Goal: Task Accomplishment & Management: Manage account settings

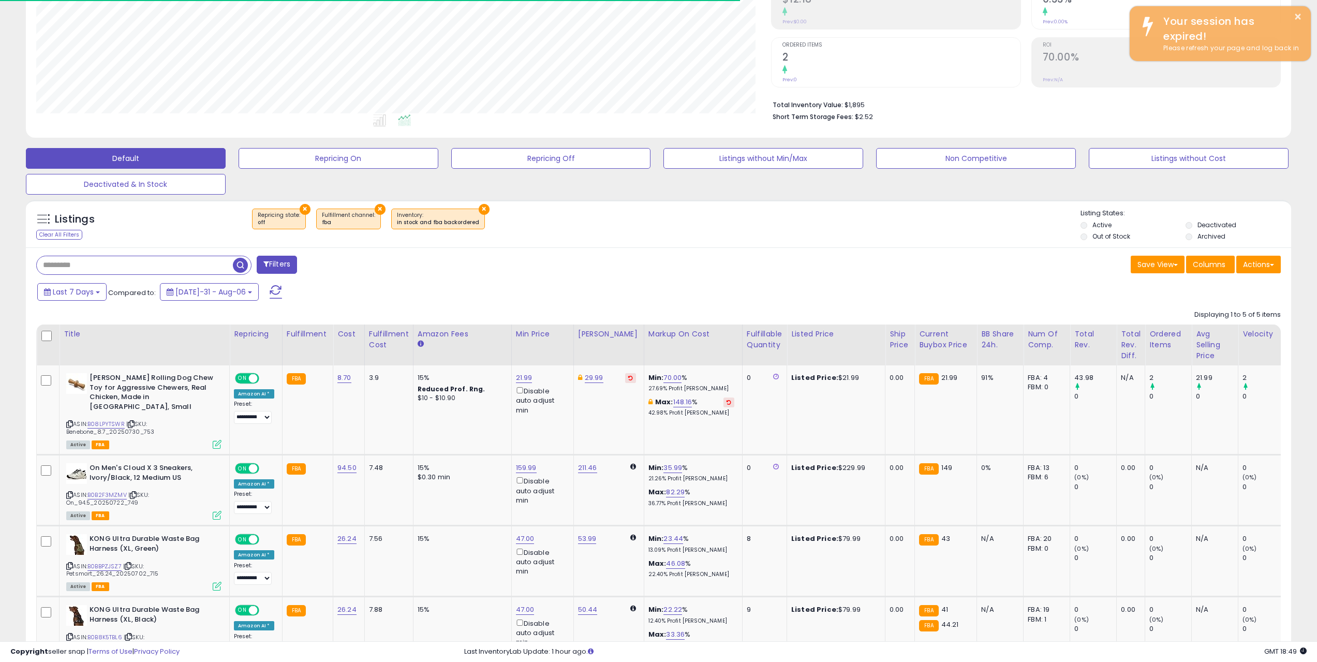
scroll to position [212, 735]
click at [62, 238] on div "Clear All Filters" at bounding box center [59, 235] width 46 height 10
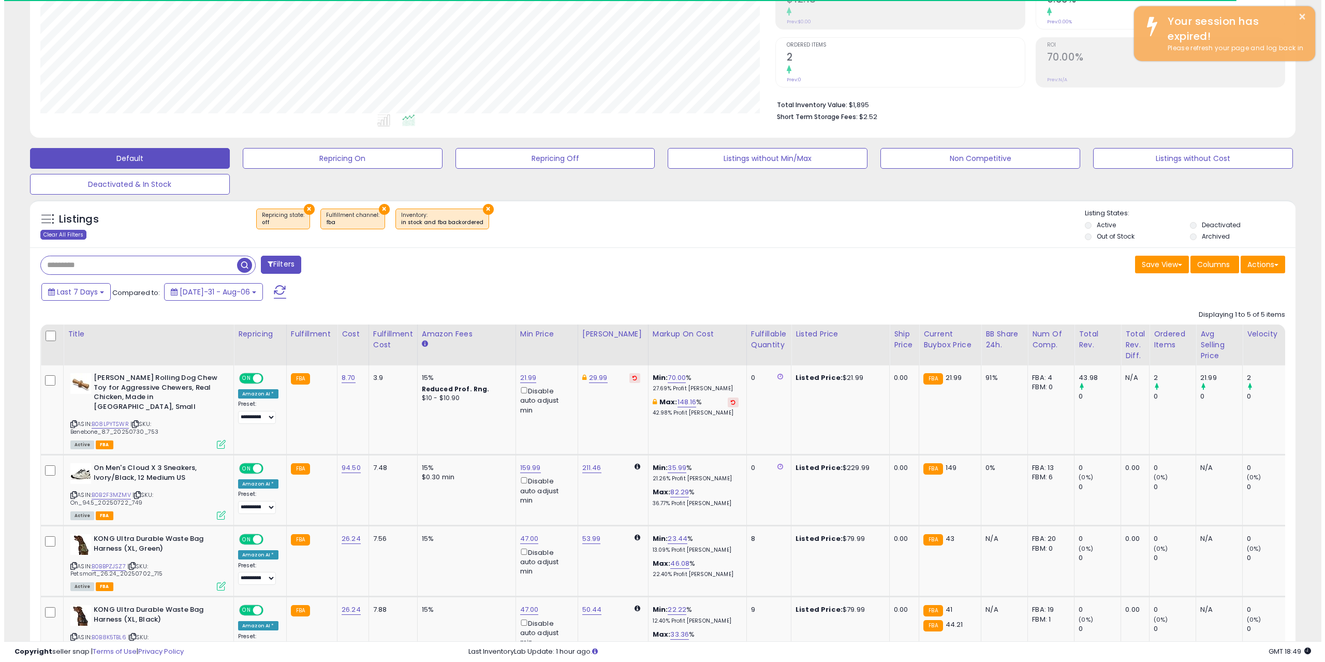
scroll to position [212, 740]
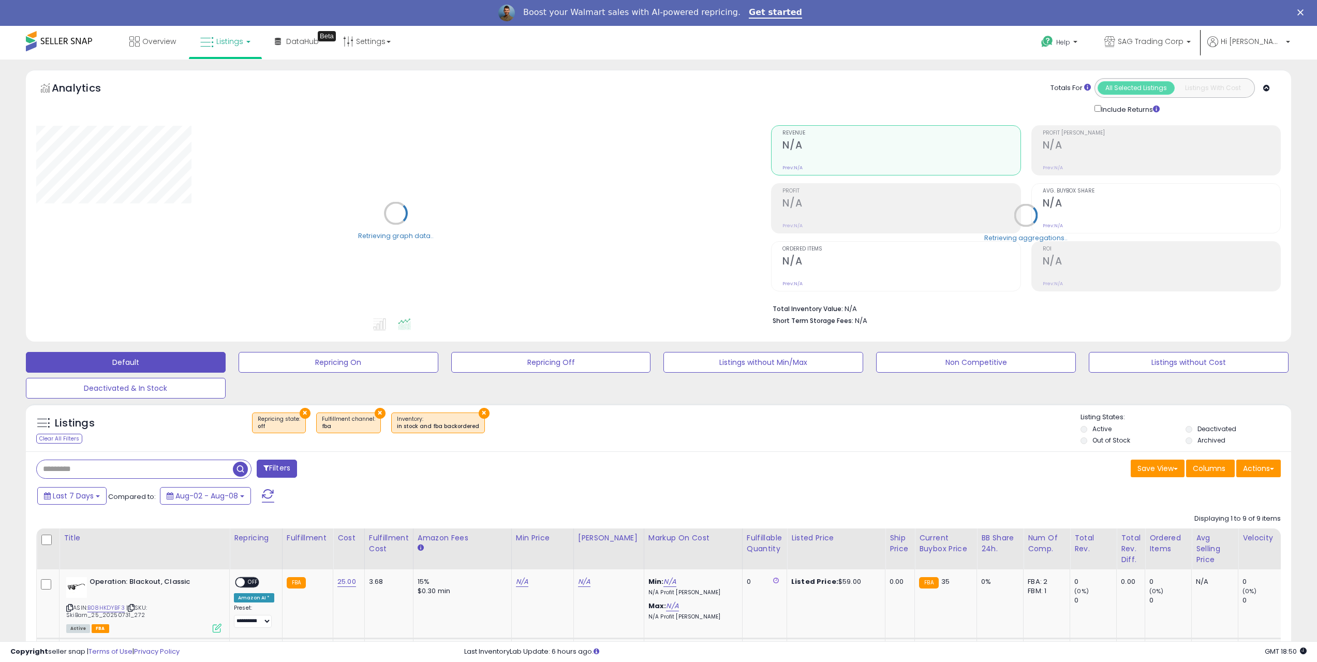
click at [286, 466] on button "Filters" at bounding box center [277, 469] width 40 height 18
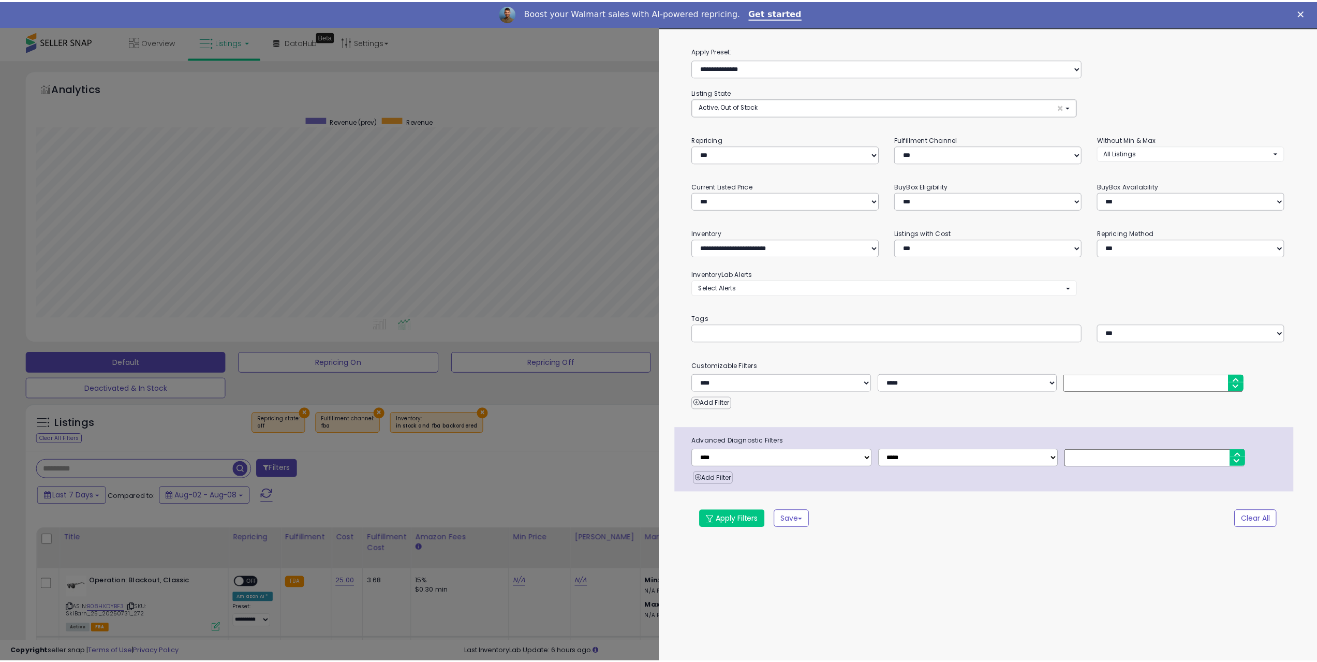
scroll to position [212, 740]
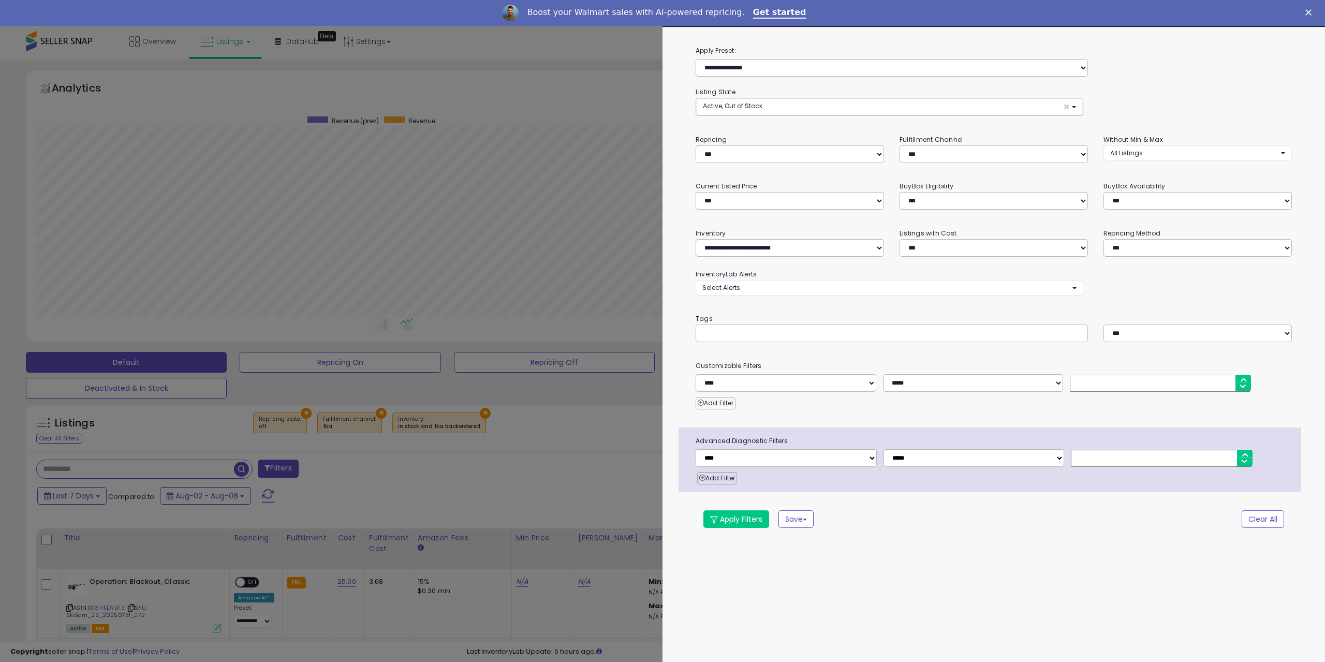
click at [353, 470] on div at bounding box center [662, 331] width 1325 height 662
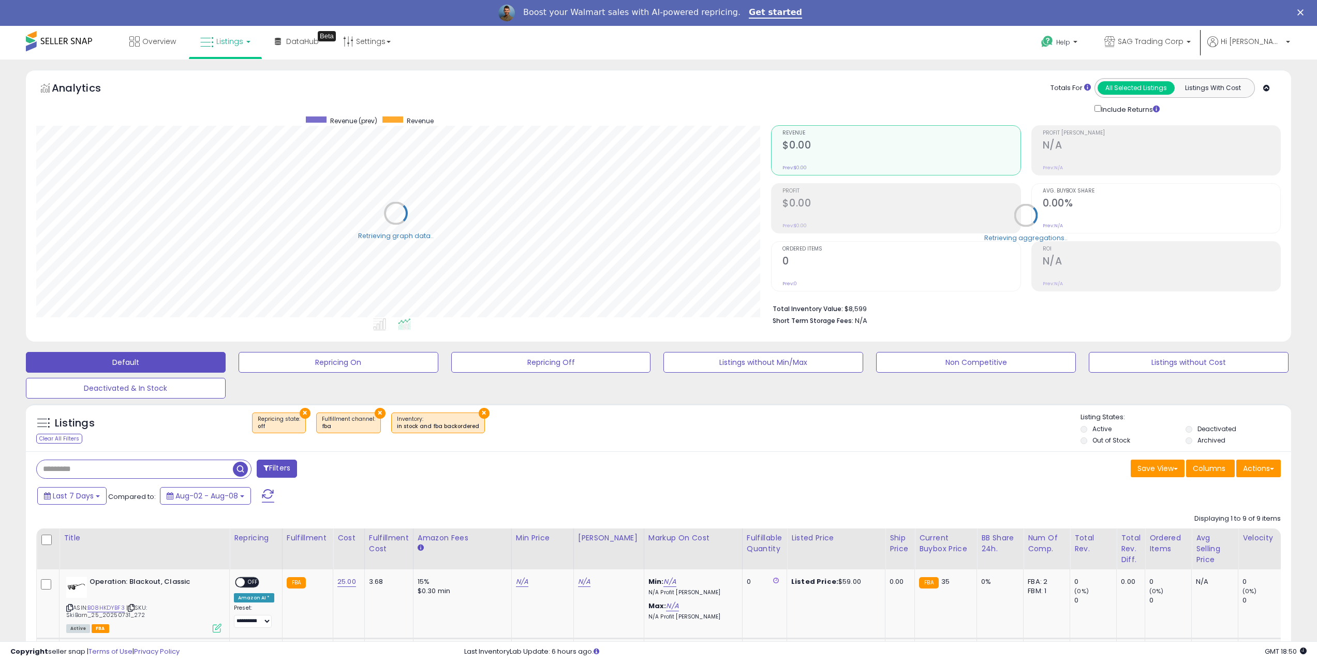
scroll to position [212, 735]
click at [287, 463] on button "Filters" at bounding box center [277, 469] width 40 height 18
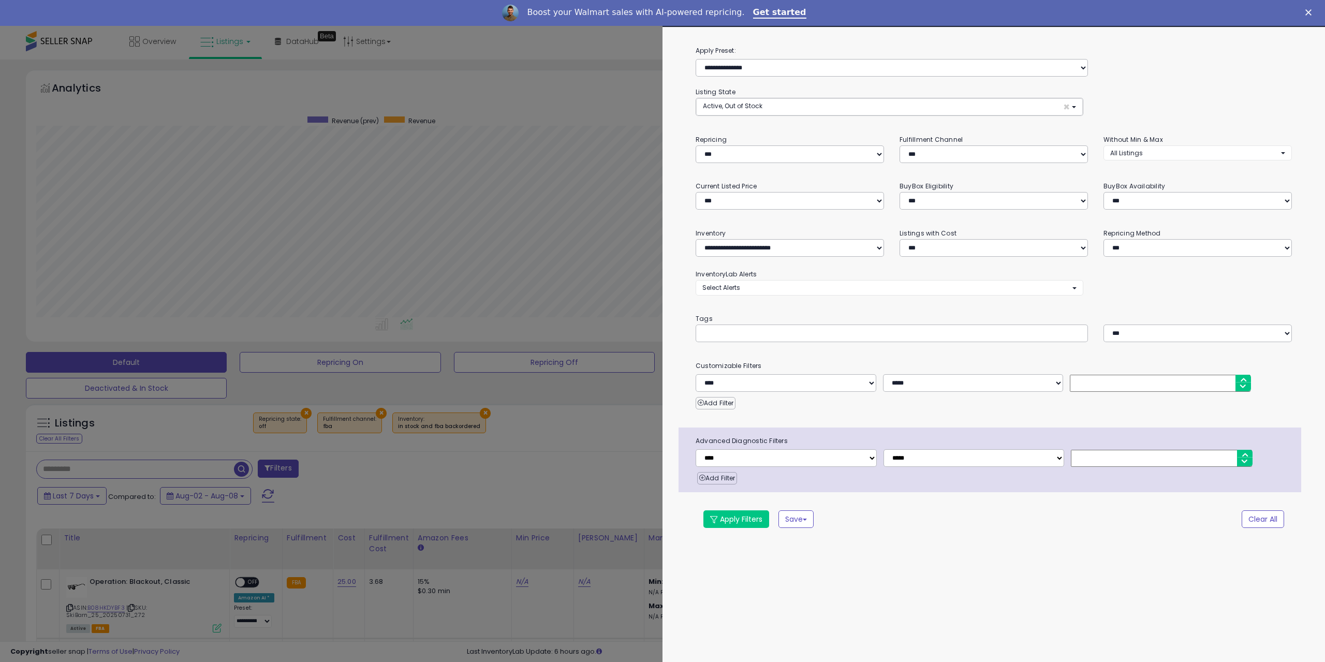
scroll to position [212, 740]
click at [329, 469] on div at bounding box center [662, 331] width 1325 height 662
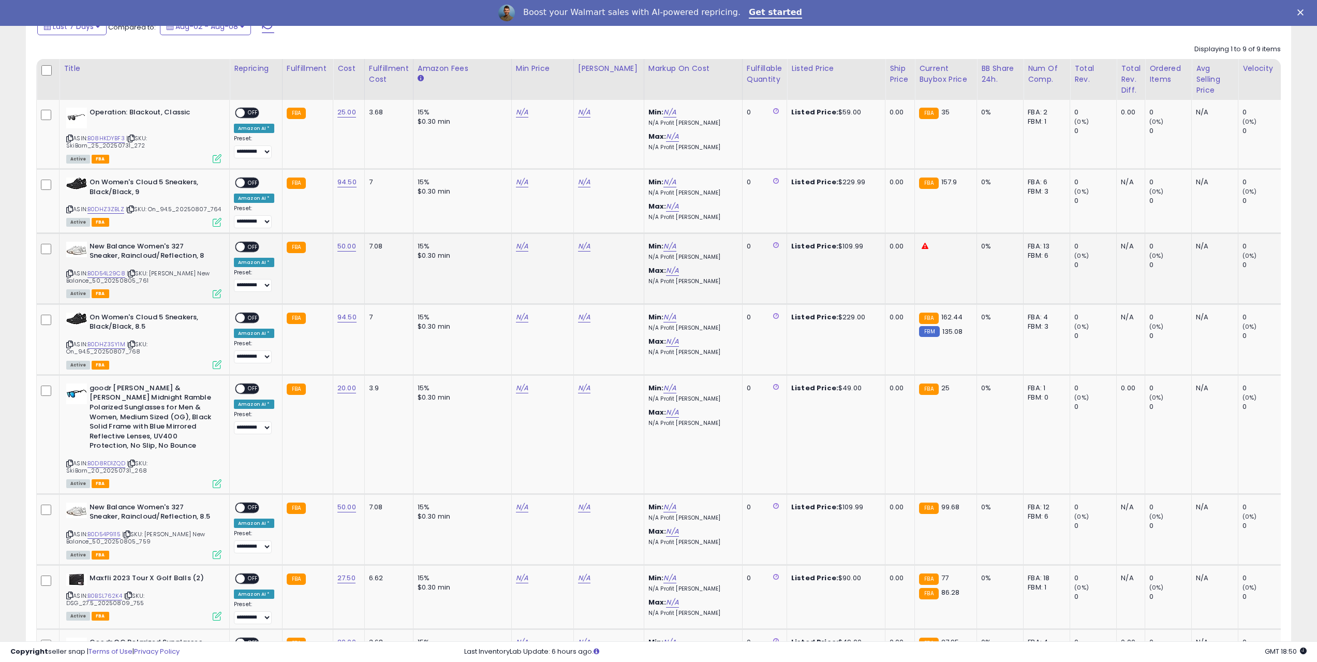
scroll to position [466, 0]
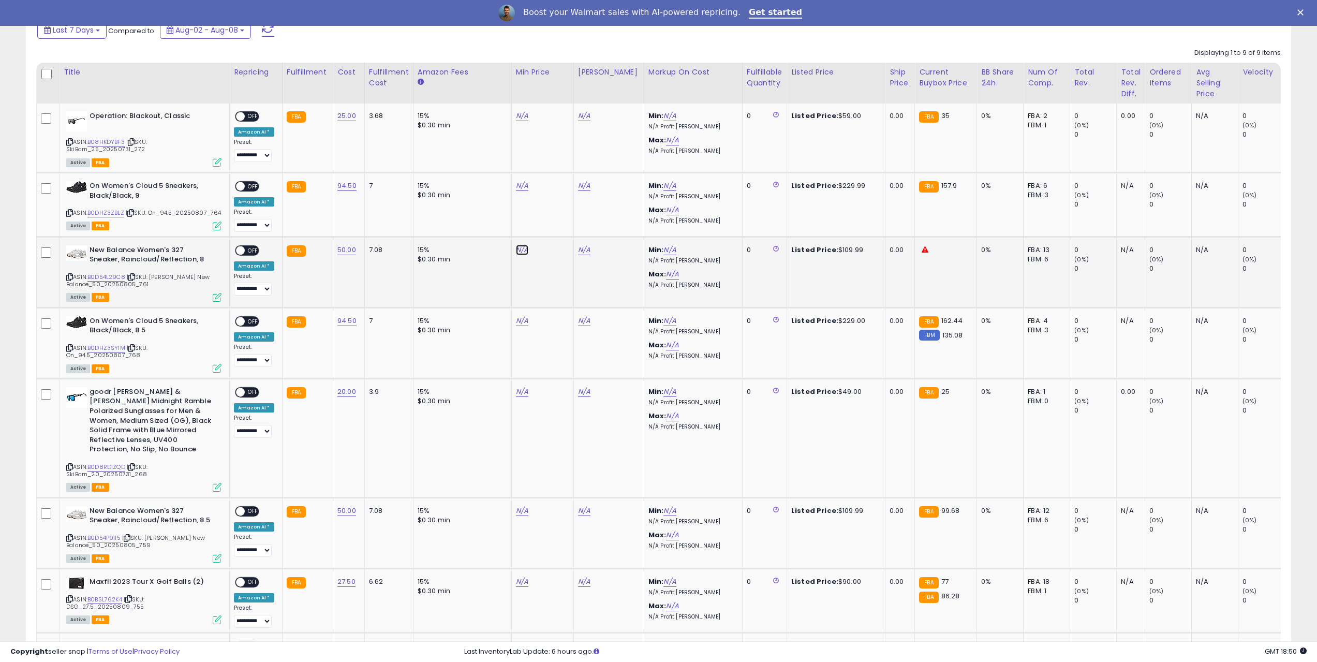
click at [519, 121] on link "N/A" at bounding box center [522, 116] width 12 height 10
type input "**"
click button "submit" at bounding box center [548, 213] width 18 height 16
click at [252, 242] on td "**********" at bounding box center [256, 272] width 53 height 71
click at [253, 248] on span "OFF" at bounding box center [253, 250] width 17 height 9
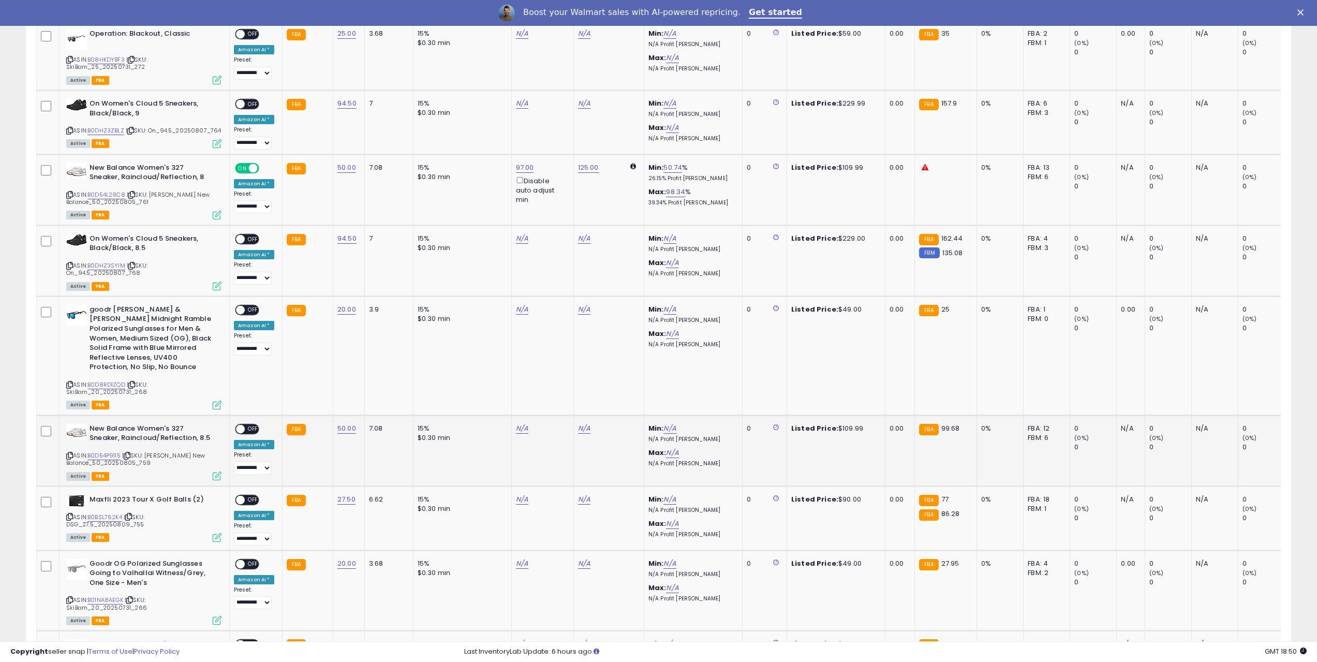
scroll to position [569, 0]
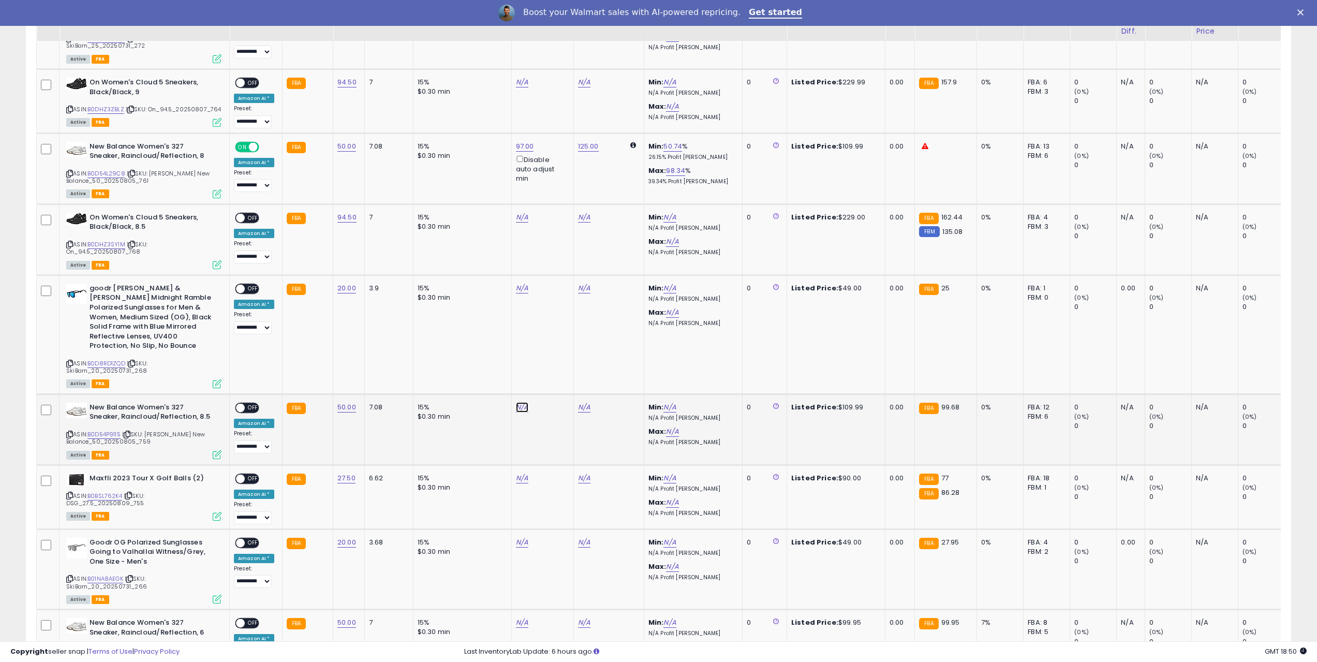
click at [522, 18] on link "N/A" at bounding box center [522, 12] width 12 height 10
type input "**"
click button "submit" at bounding box center [548, 361] width 18 height 16
click at [254, 406] on div "**********" at bounding box center [254, 428] width 40 height 51
click at [248, 403] on span "OFF" at bounding box center [253, 407] width 17 height 9
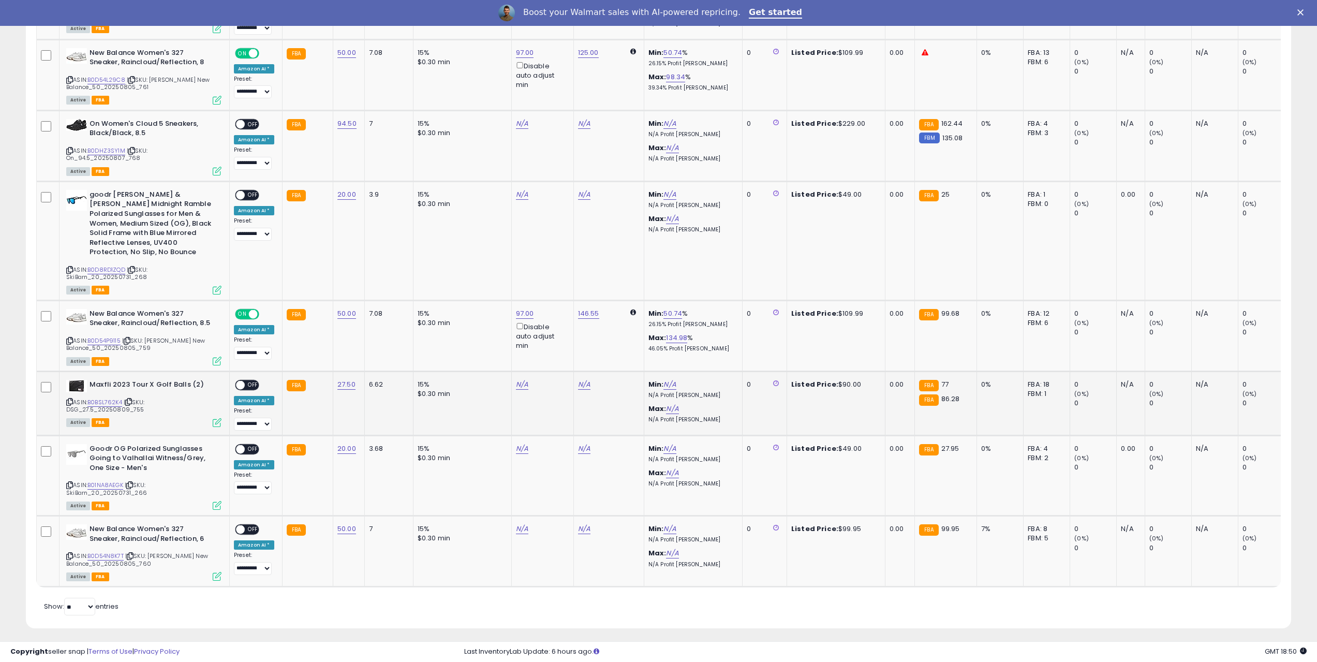
scroll to position [667, 0]
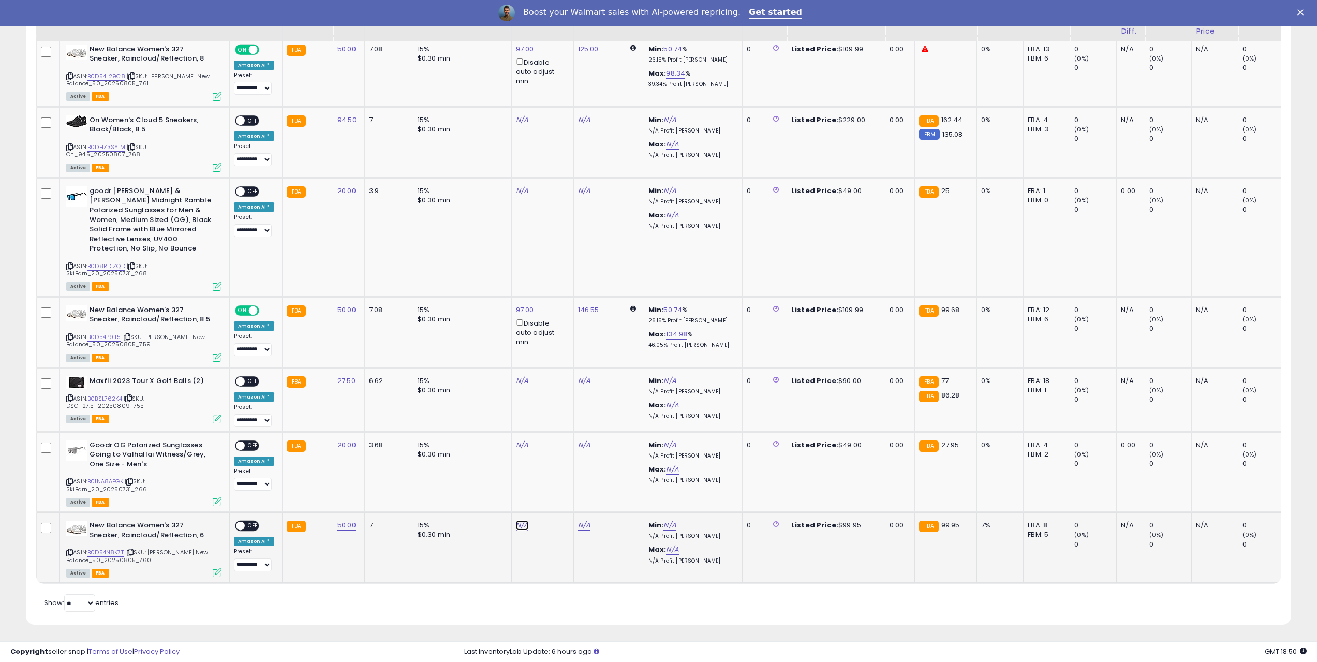
type input "**"
click button "submit" at bounding box center [548, 479] width 18 height 16
click at [246, 522] on div "ON OFF" at bounding box center [236, 526] width 24 height 9
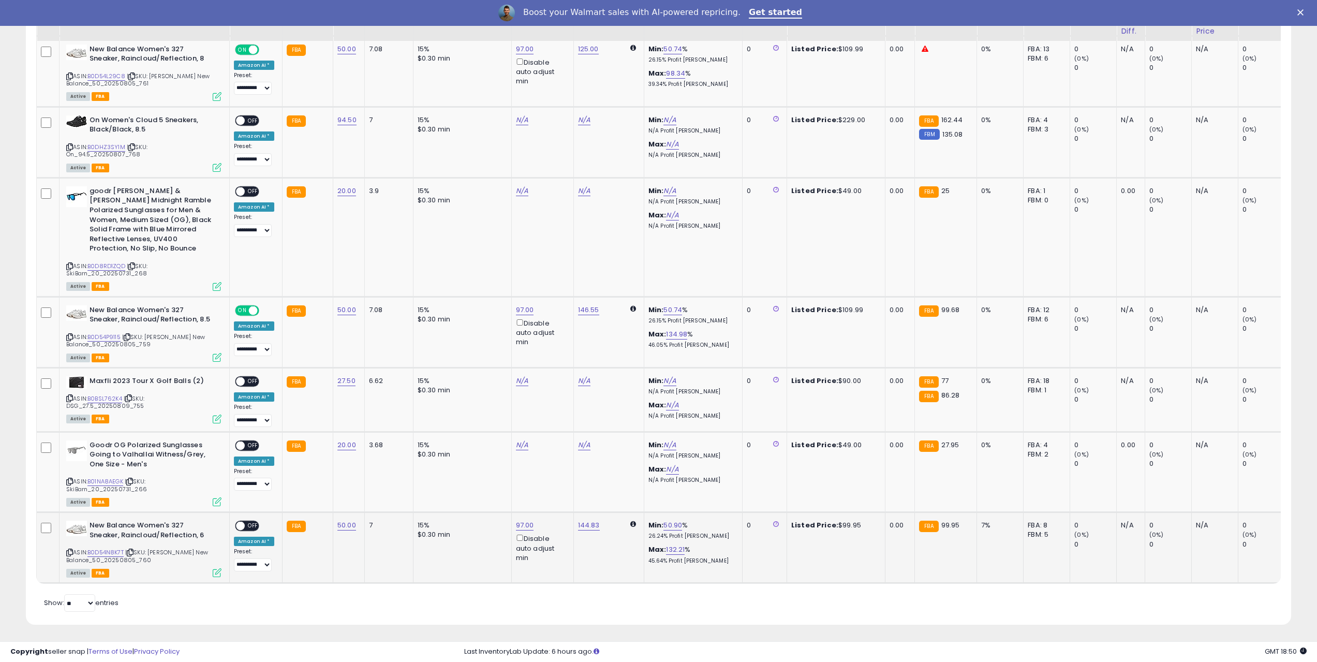
click at [246, 522] on div "ON OFF" at bounding box center [236, 526] width 24 height 9
click at [247, 522] on span "OFF" at bounding box center [253, 526] width 17 height 9
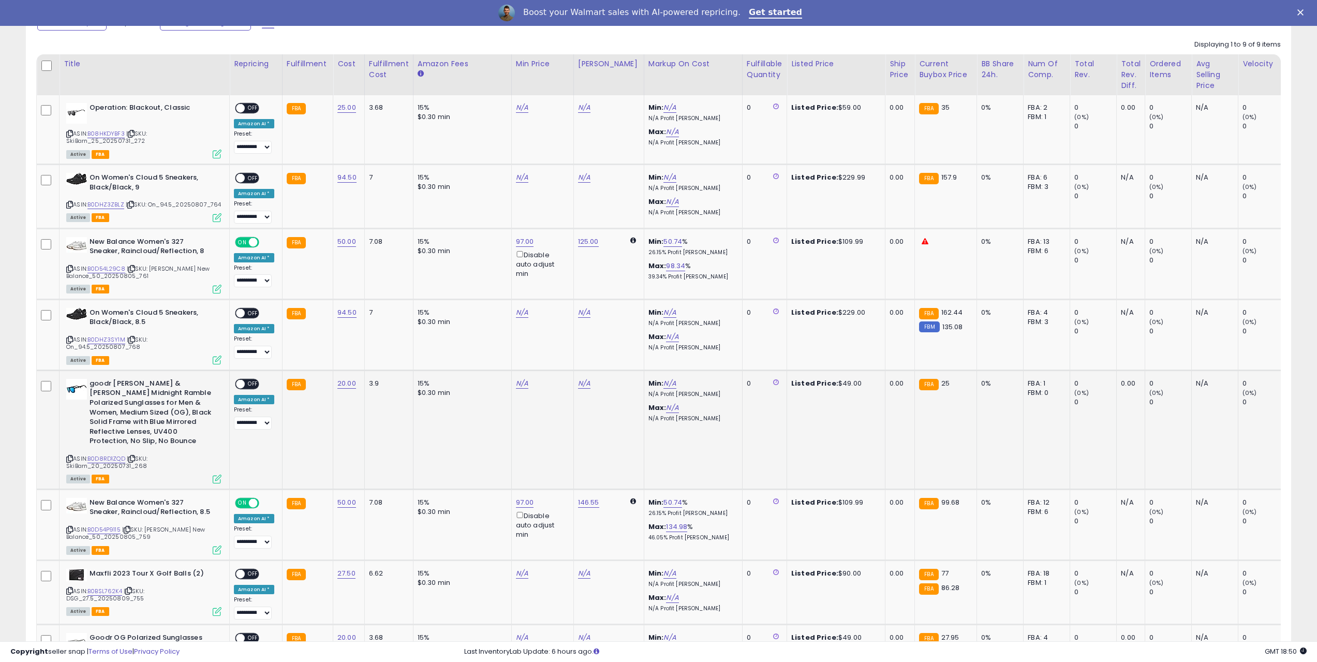
scroll to position [460, 0]
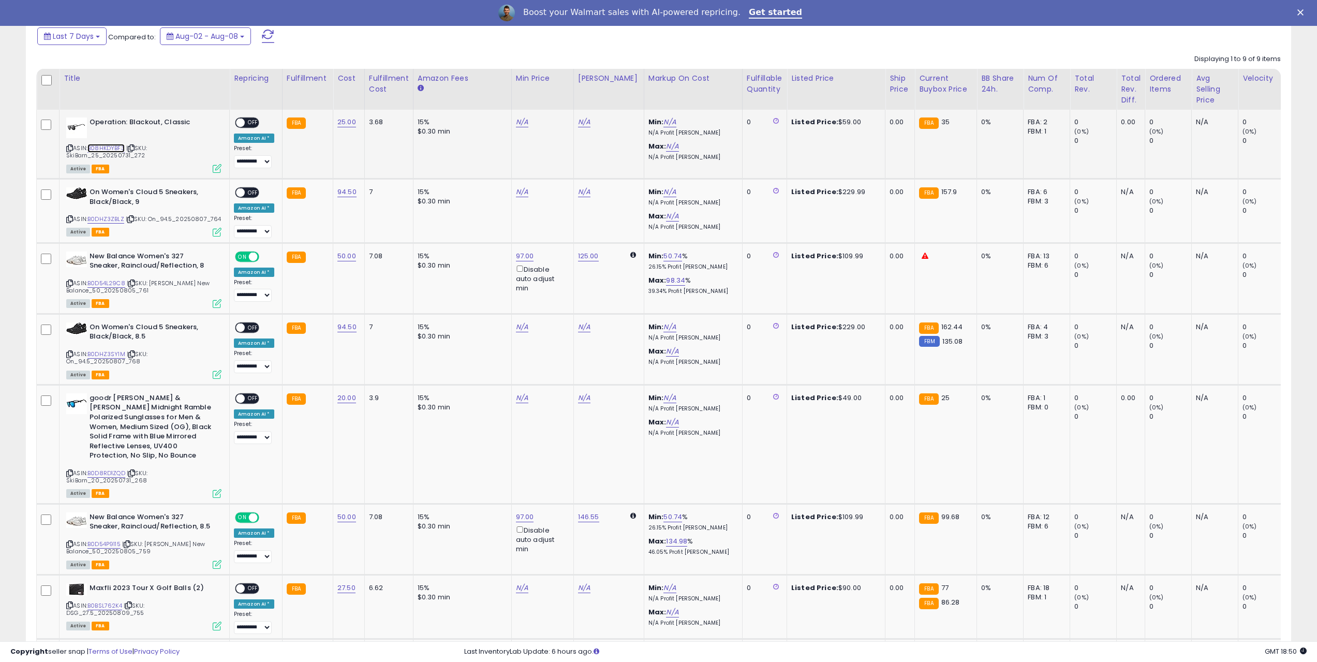
click at [116, 146] on link "B08HKDYBF3" at bounding box center [105, 148] width 37 height 9
click at [521, 127] on td "N/A" at bounding box center [542, 144] width 62 height 69
click at [522, 124] on link "N/A" at bounding box center [522, 122] width 12 height 10
type input "**"
click button "submit" at bounding box center [548, 86] width 18 height 16
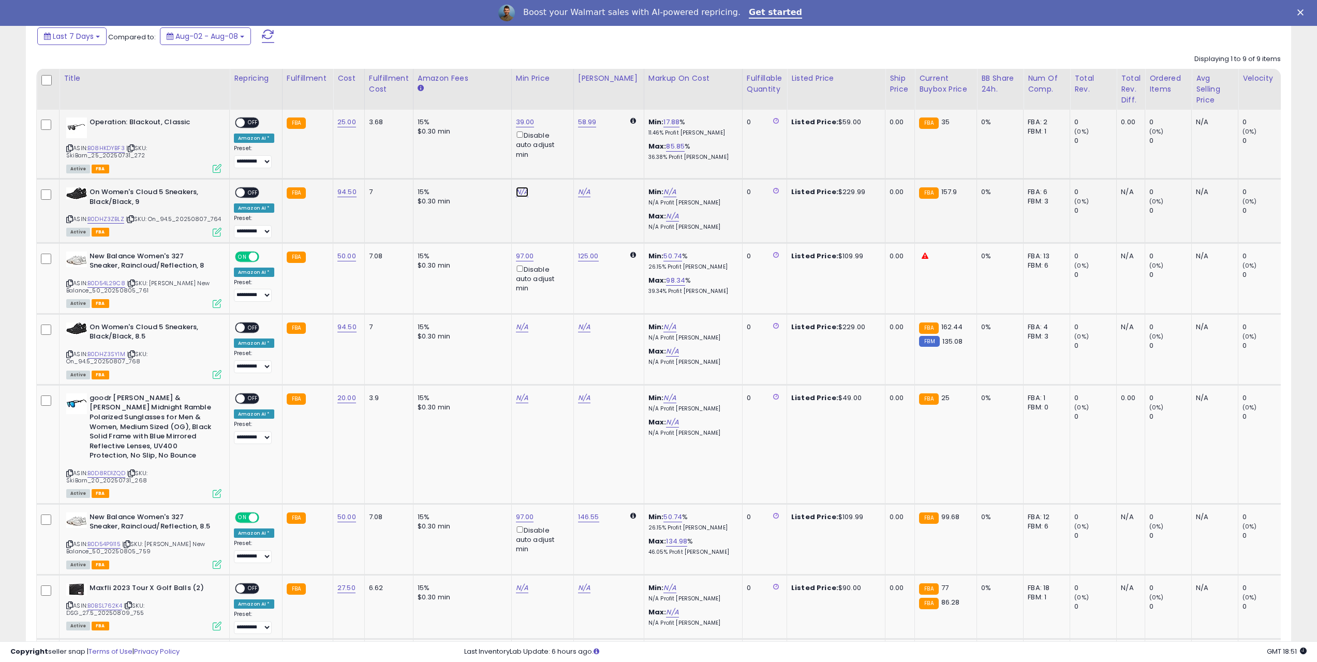
click at [516, 193] on link "N/A" at bounding box center [522, 192] width 12 height 10
type input "***"
click button "submit" at bounding box center [548, 156] width 18 height 16
click at [109, 221] on link "B0DHZ3ZBLZ" at bounding box center [105, 219] width 37 height 9
click at [527, 127] on link "159.00" at bounding box center [525, 122] width 19 height 10
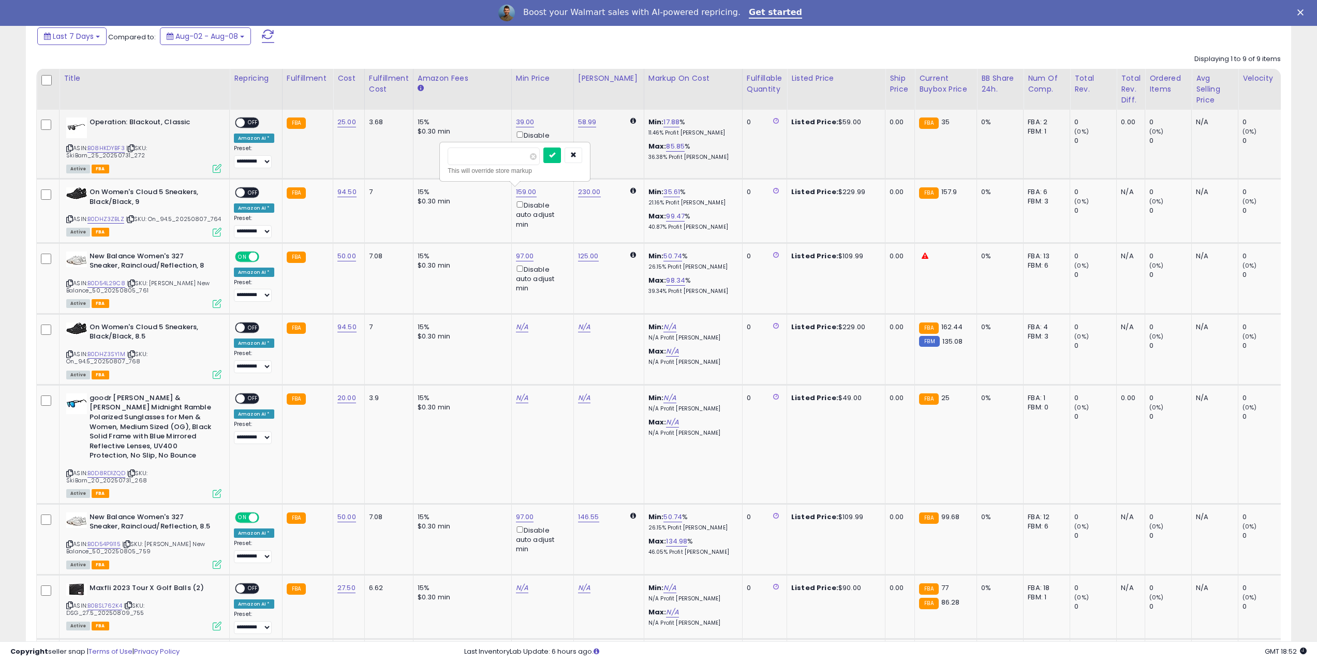
drag, startPoint x: 497, startPoint y: 161, endPoint x: 436, endPoint y: 148, distance: 62.0
click at [436, 148] on tbody "**********" at bounding box center [827, 450] width 1581 height 681
type input "***"
click button "submit" at bounding box center [552, 156] width 18 height 16
click at [249, 191] on span "OFF" at bounding box center [253, 192] width 17 height 9
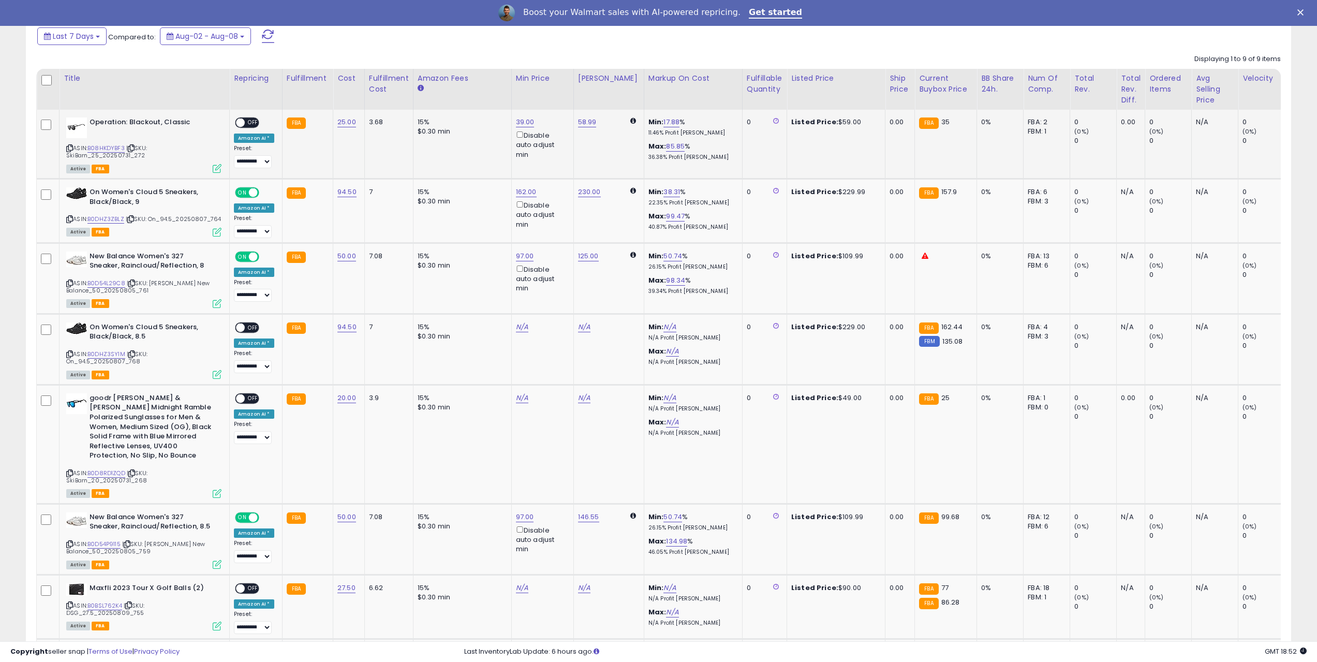
click at [247, 123] on span "OFF" at bounding box center [253, 123] width 17 height 9
click at [525, 324] on div "N/A" at bounding box center [541, 326] width 50 height 9
click at [524, 327] on div "N/A" at bounding box center [541, 326] width 50 height 9
click at [519, 327] on link "N/A" at bounding box center [522, 327] width 12 height 10
type input "***"
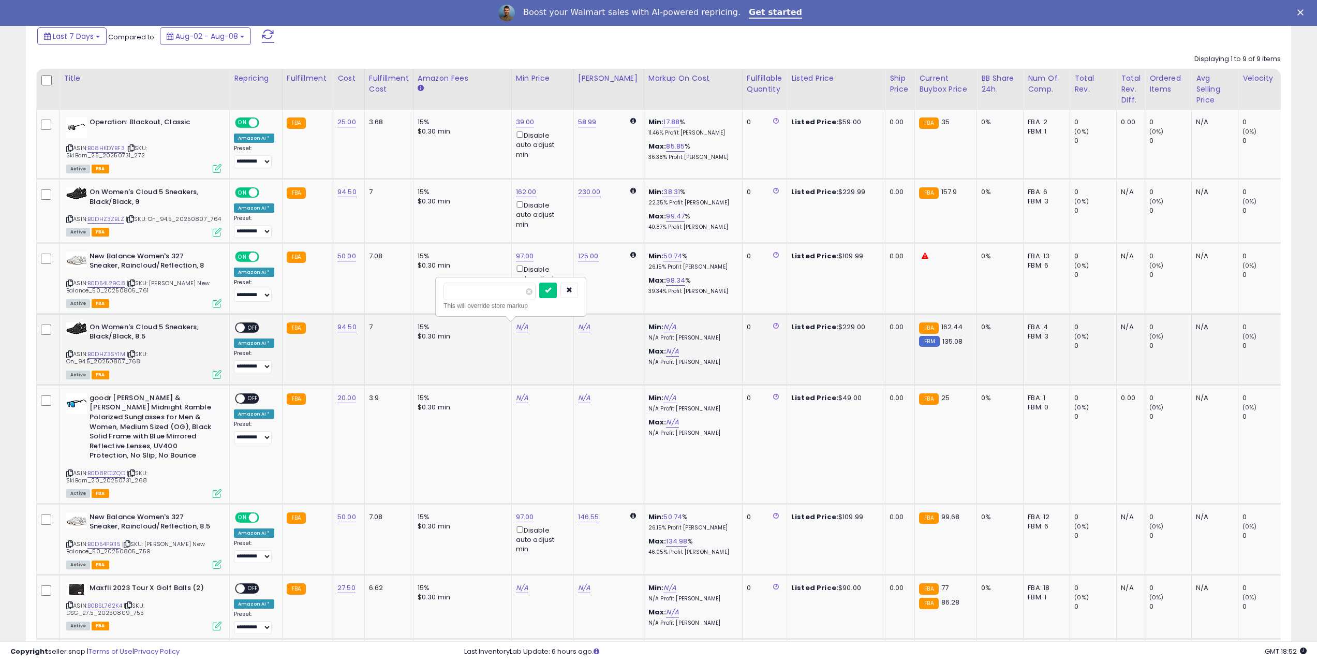
click button "submit" at bounding box center [548, 291] width 18 height 16
click at [237, 326] on div "ON OFF" at bounding box center [236, 327] width 24 height 9
click at [242, 325] on span at bounding box center [240, 327] width 9 height 9
click at [104, 469] on link "B0D8RD1ZQD" at bounding box center [106, 473] width 38 height 9
click at [71, 470] on icon at bounding box center [69, 473] width 7 height 6
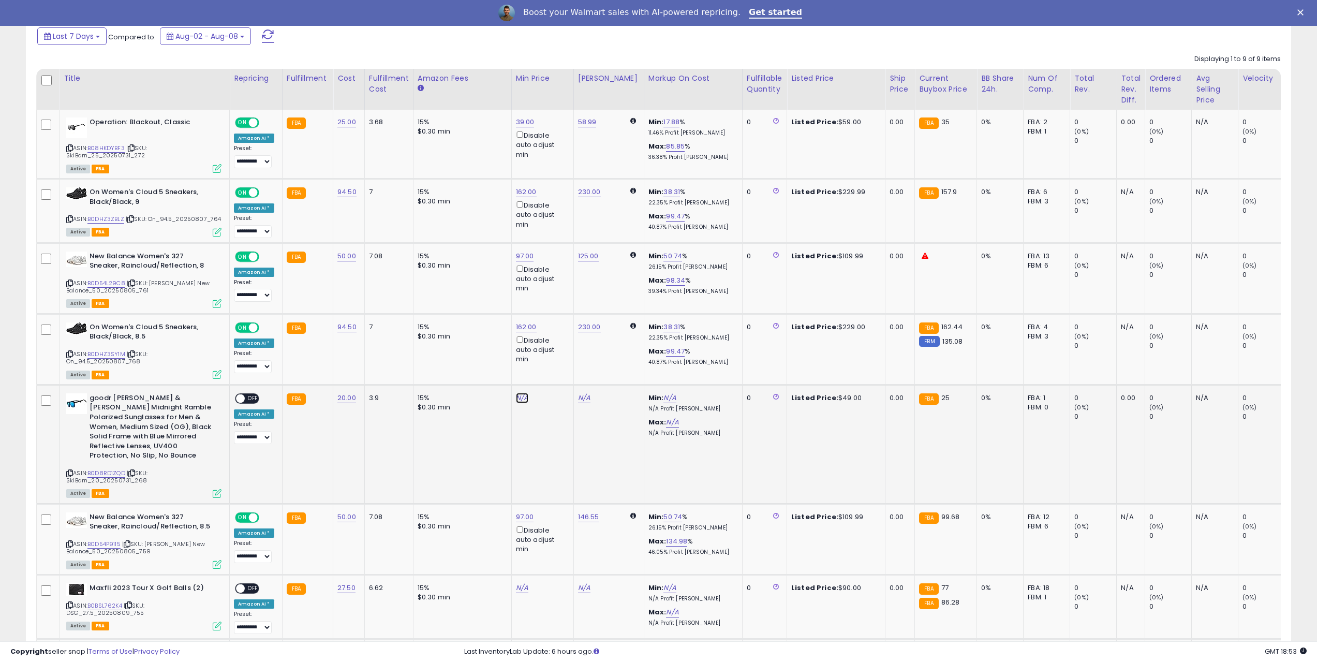
click at [518, 398] on link "N/A" at bounding box center [522, 398] width 12 height 10
type input "*****"
click button "submit" at bounding box center [548, 361] width 18 height 16
click at [252, 393] on div "ON OFF" at bounding box center [247, 398] width 24 height 11
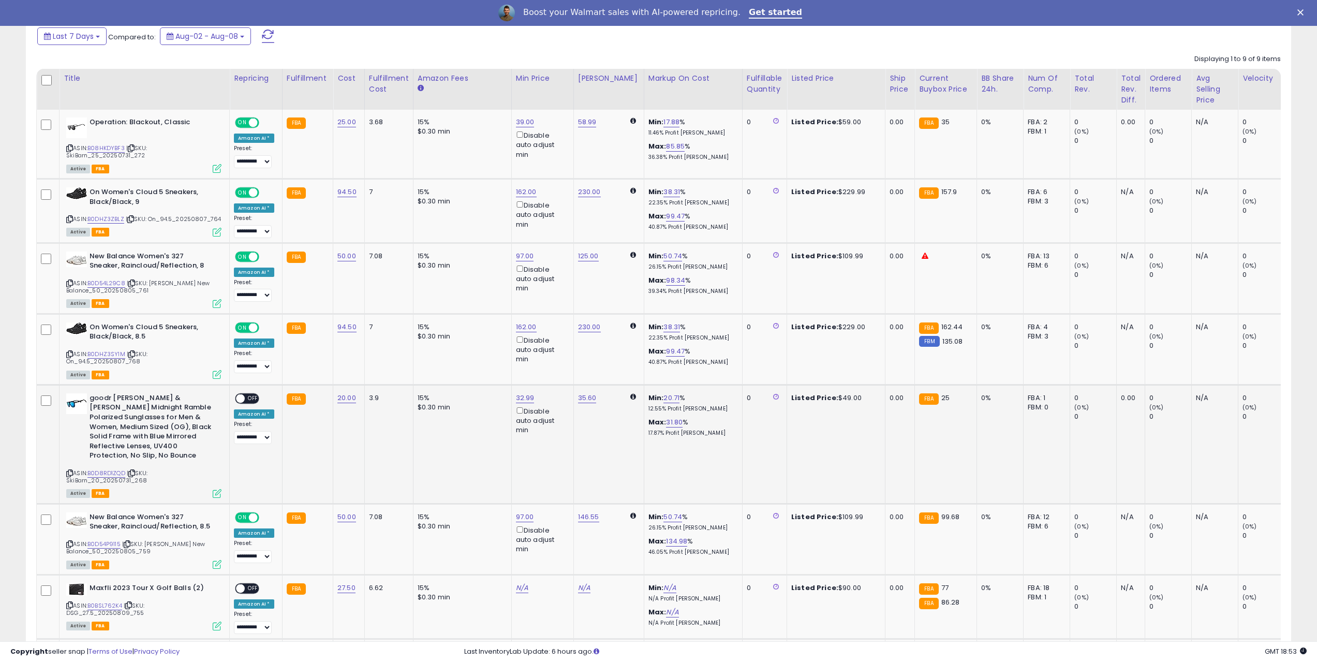
click at [252, 393] on div "ON OFF" at bounding box center [247, 398] width 24 height 11
click at [254, 395] on span "OFF" at bounding box center [253, 398] width 17 height 9
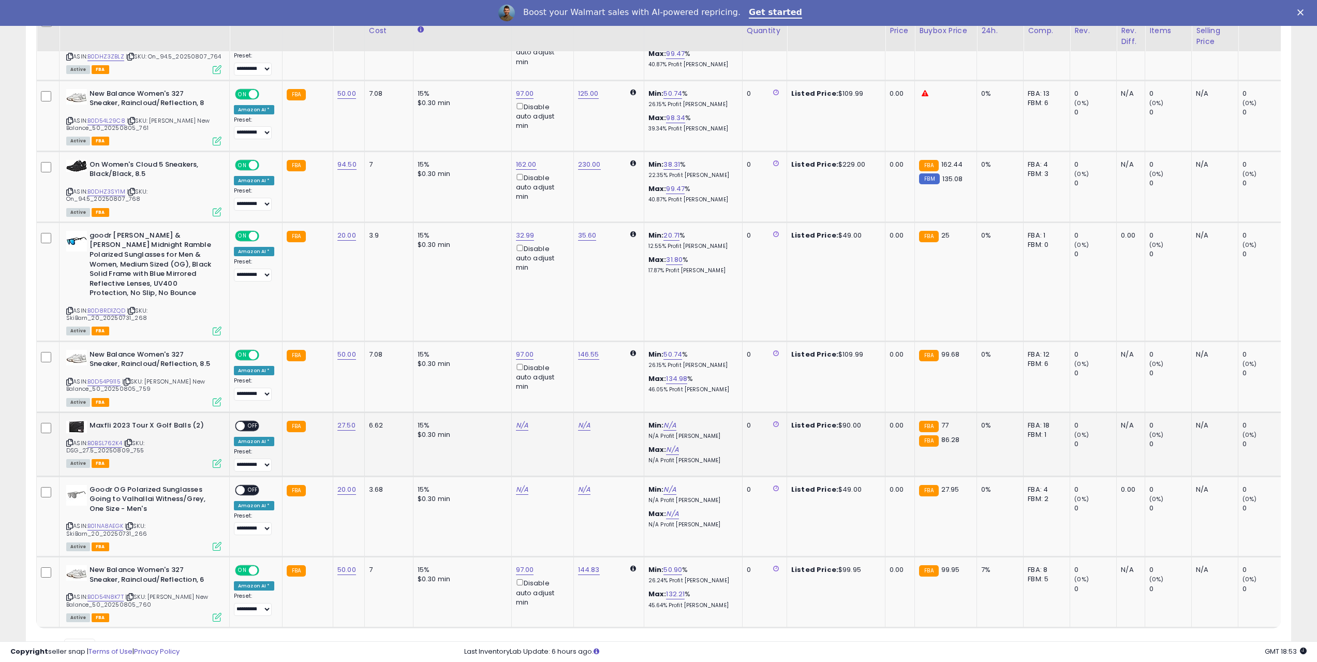
scroll to position [667, 0]
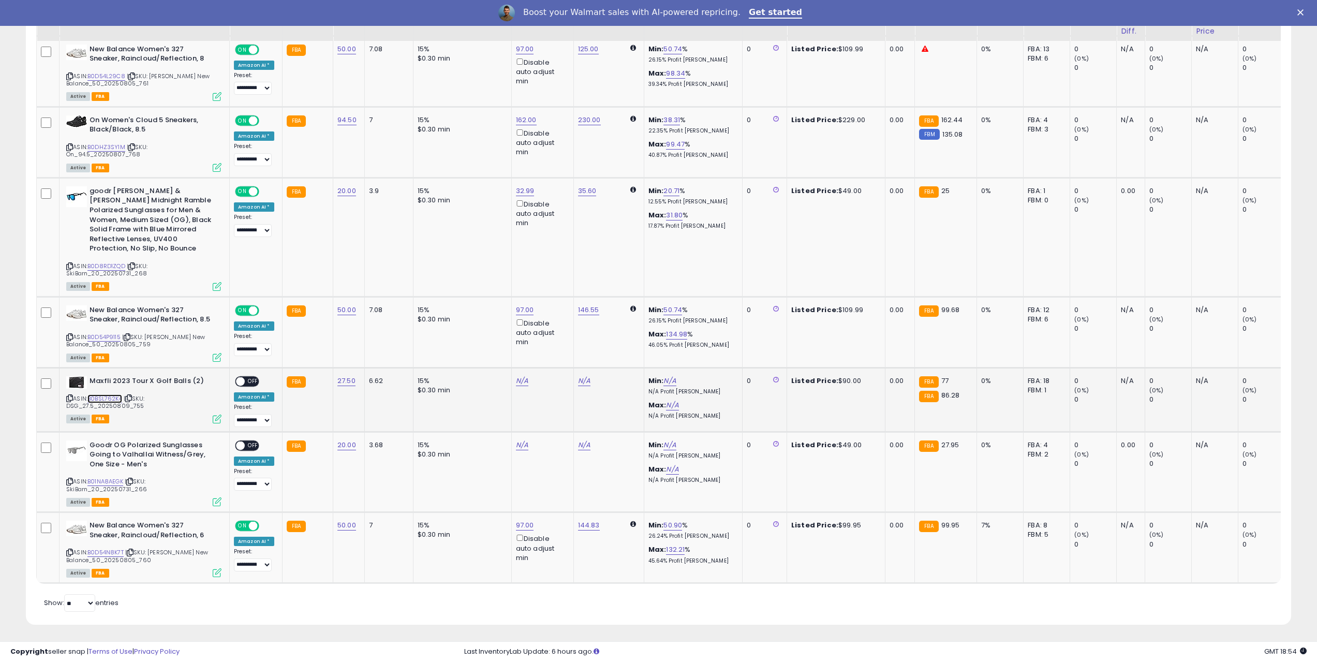
click at [113, 394] on link "B0BSL762K4" at bounding box center [104, 398] width 35 height 9
click at [71, 395] on icon at bounding box center [69, 398] width 7 height 6
click at [112, 394] on link "B0BSL762K4" at bounding box center [104, 398] width 35 height 9
click at [104, 477] on link "B01NA8AEGK" at bounding box center [105, 481] width 36 height 9
click at [516, 386] on link "N/A" at bounding box center [522, 381] width 12 height 10
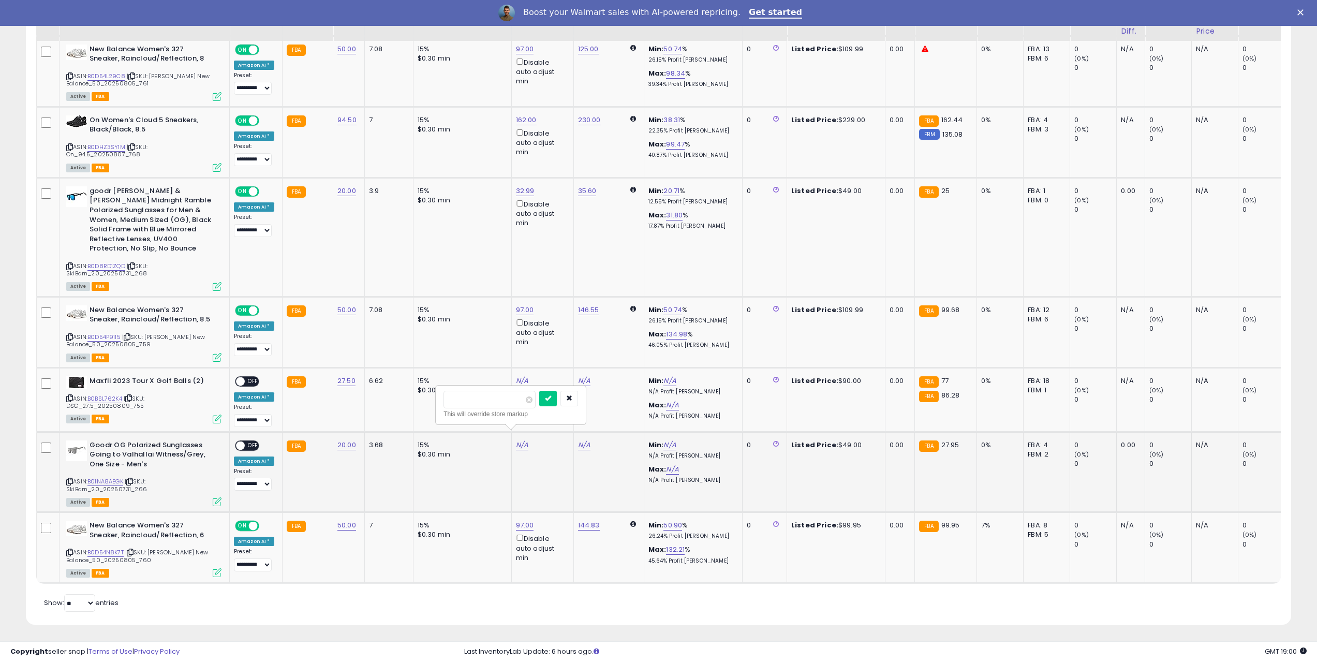
type input "*****"
click button "submit" at bounding box center [548, 399] width 18 height 16
click at [256, 441] on span "OFF" at bounding box center [253, 445] width 17 height 9
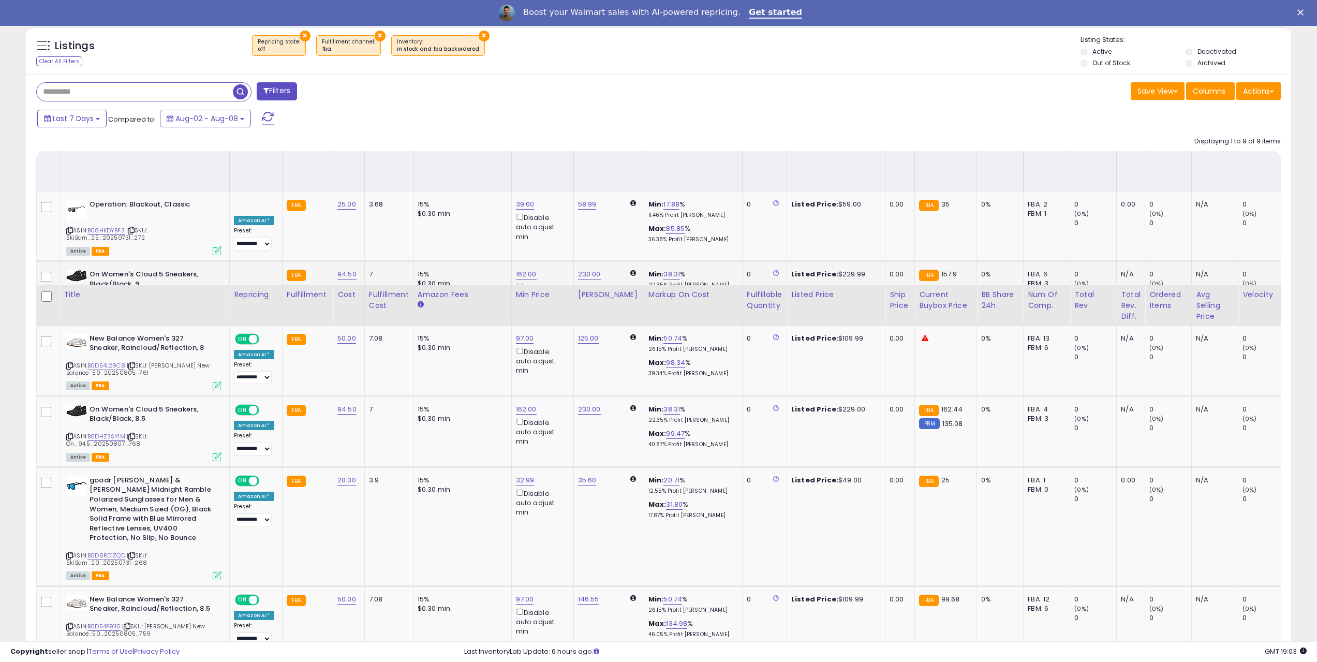
scroll to position [356, 0]
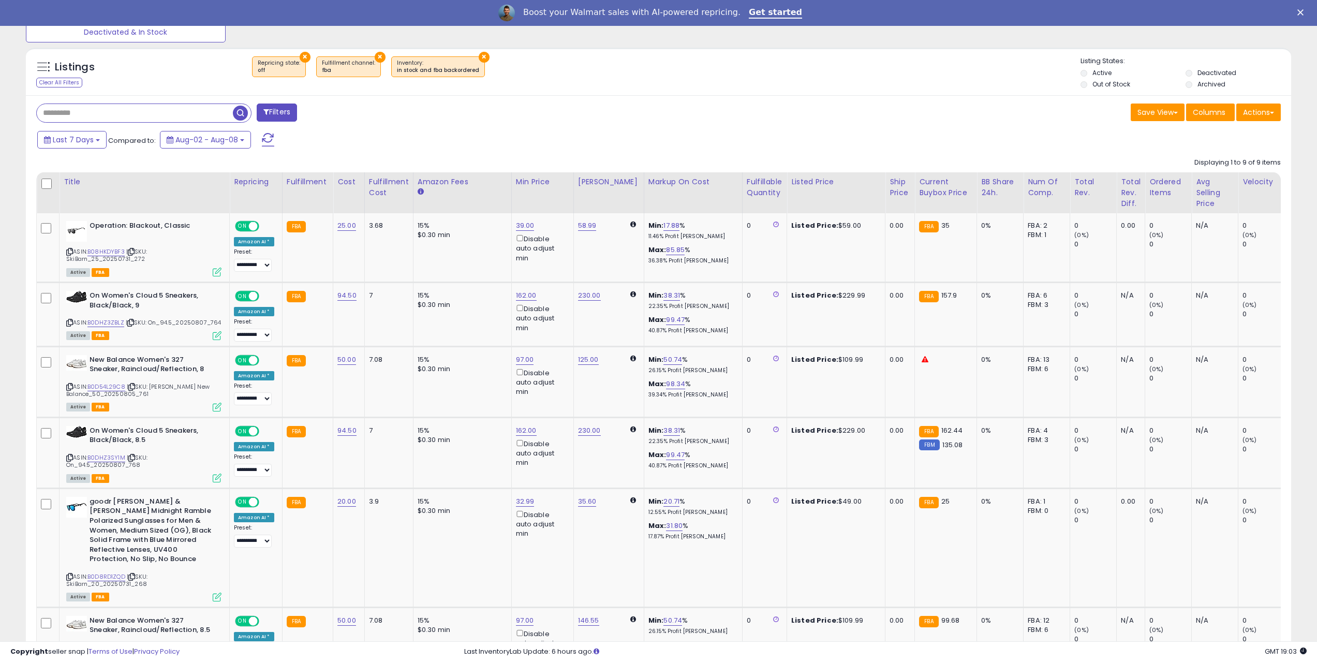
click at [267, 139] on span at bounding box center [268, 139] width 12 height 13
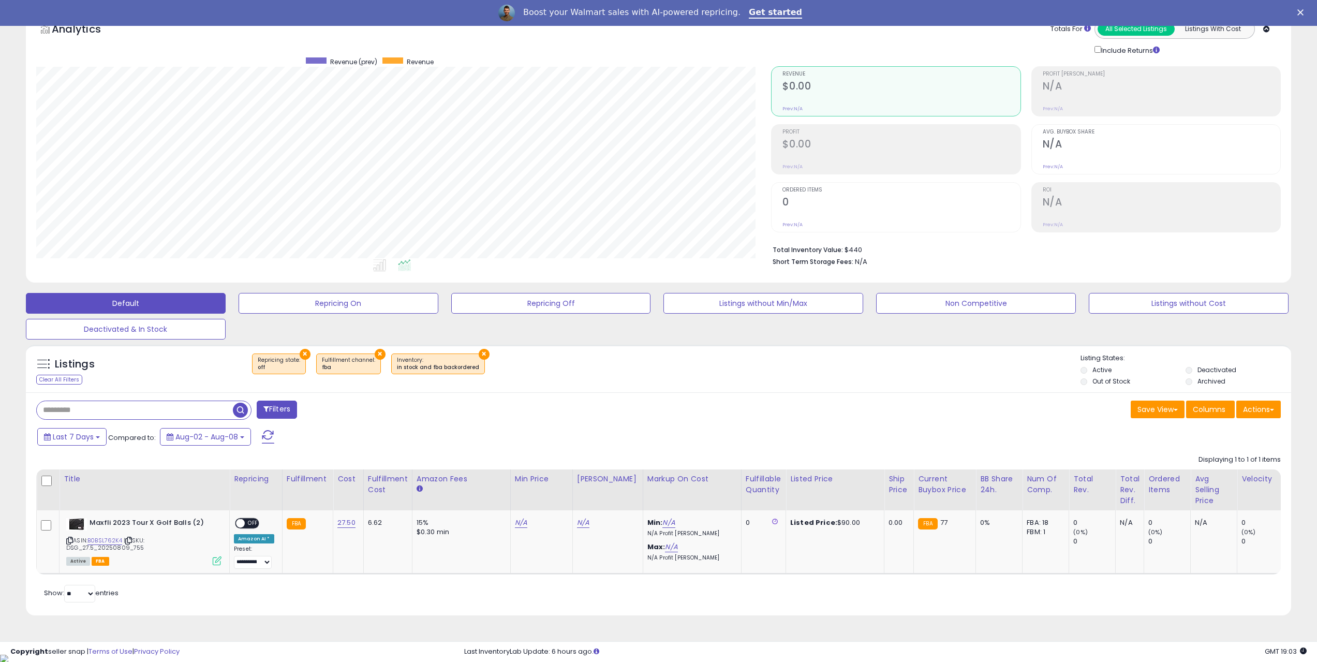
scroll to position [212, 735]
